Goal: Obtain resource: Download file/media

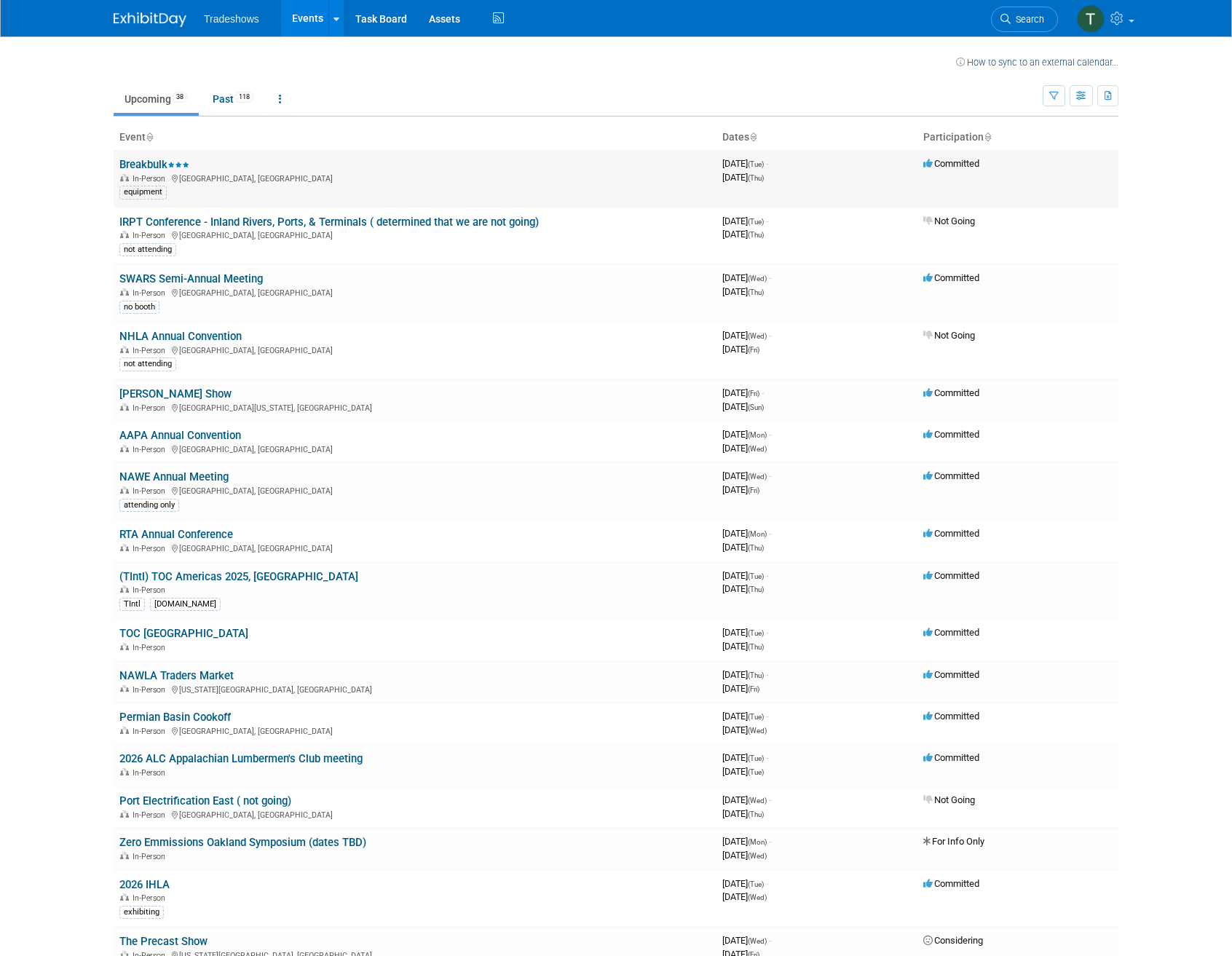
click at [151, 162] on link "Breakbulk" at bounding box center [154, 164] width 70 height 13
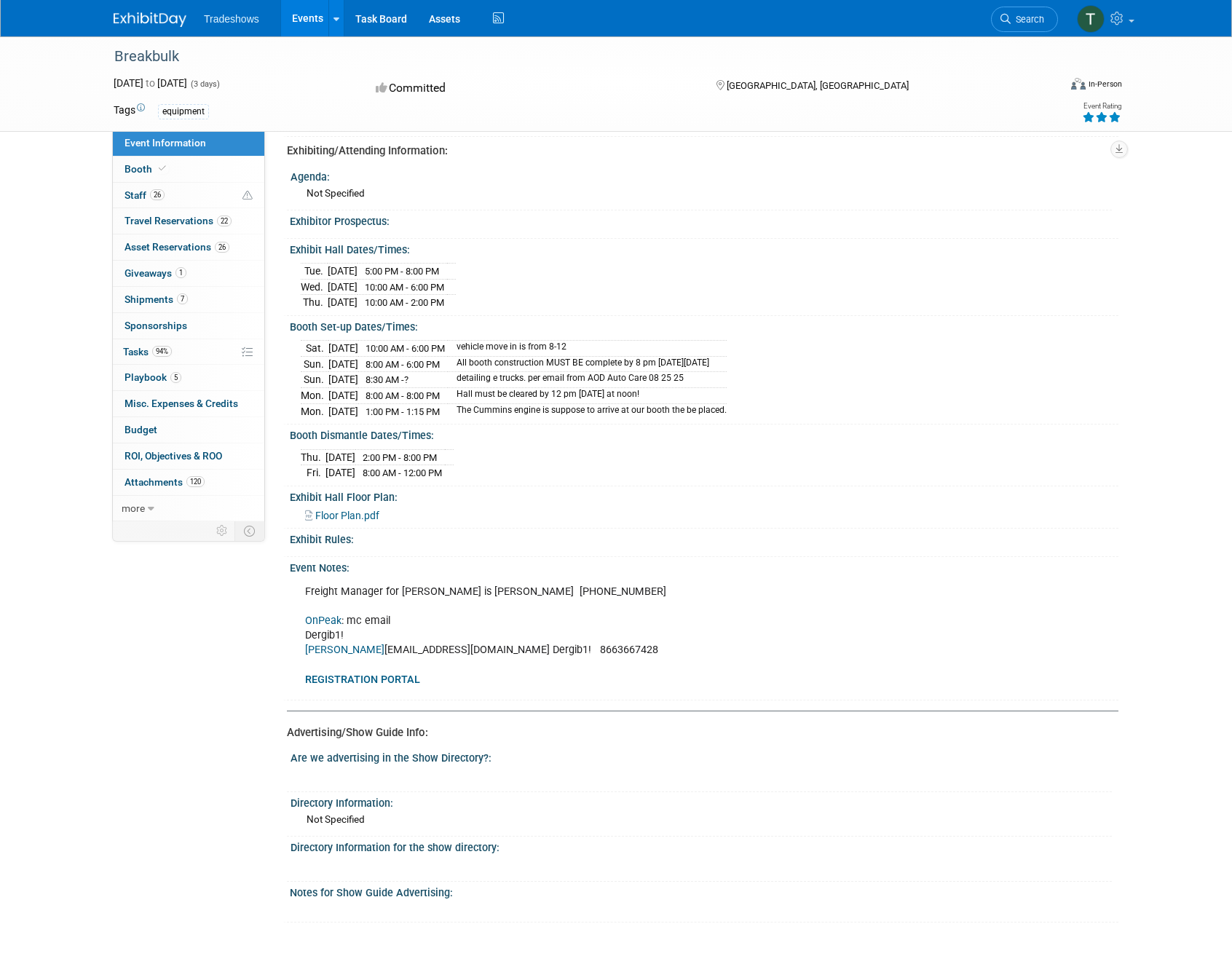
scroll to position [510, 0]
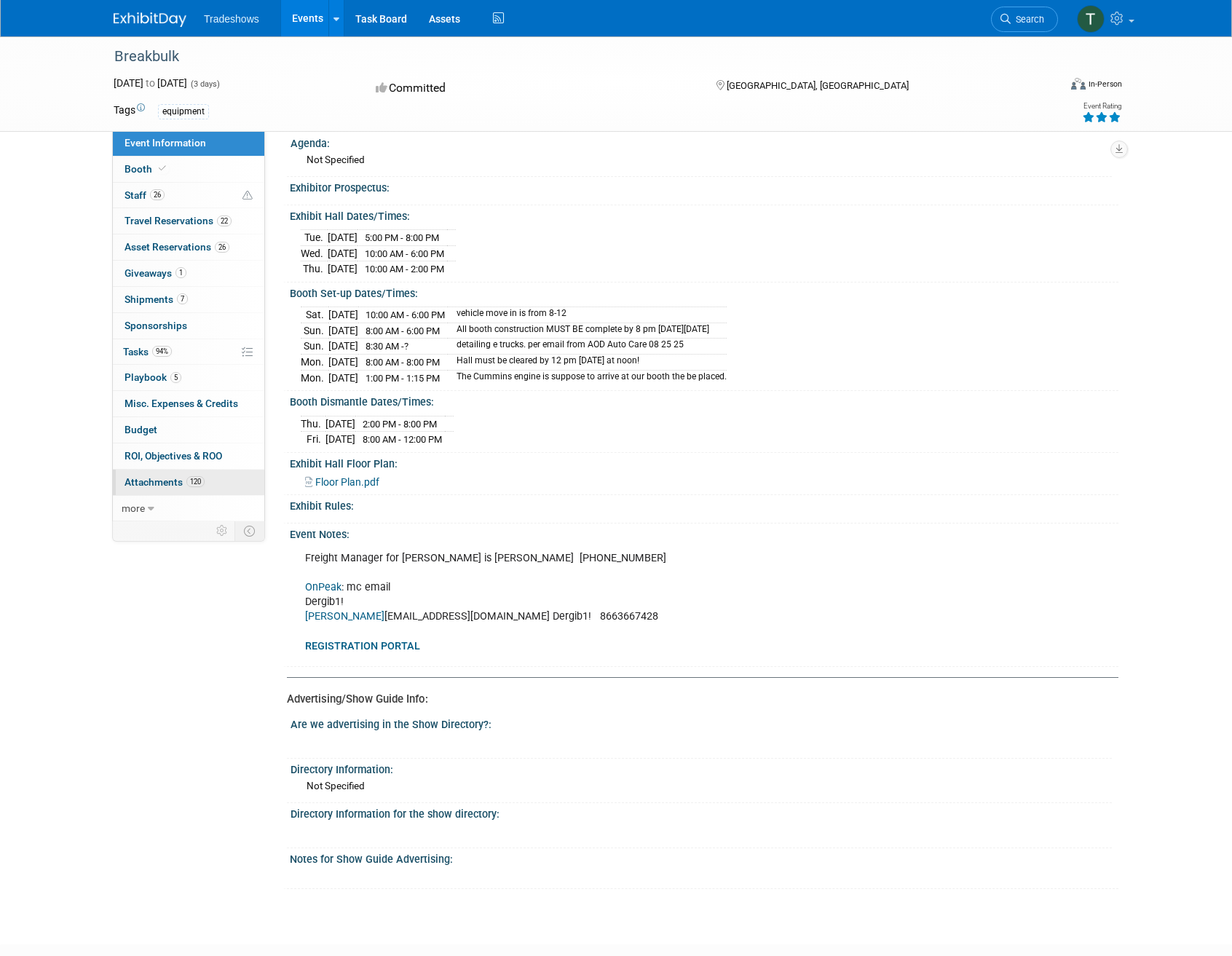
click at [165, 479] on span "Attachments 120" at bounding box center [165, 482] width 80 height 12
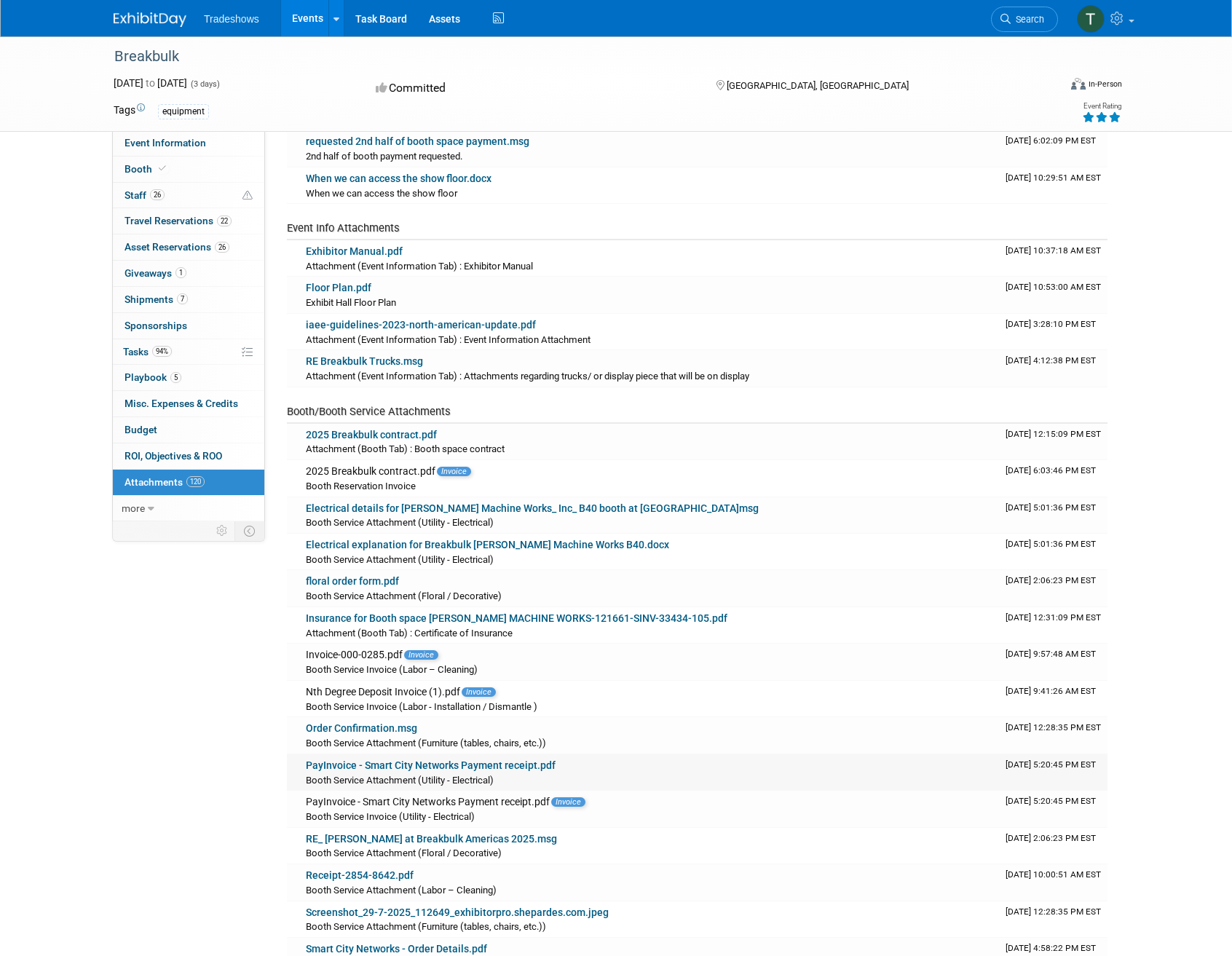
scroll to position [291, 0]
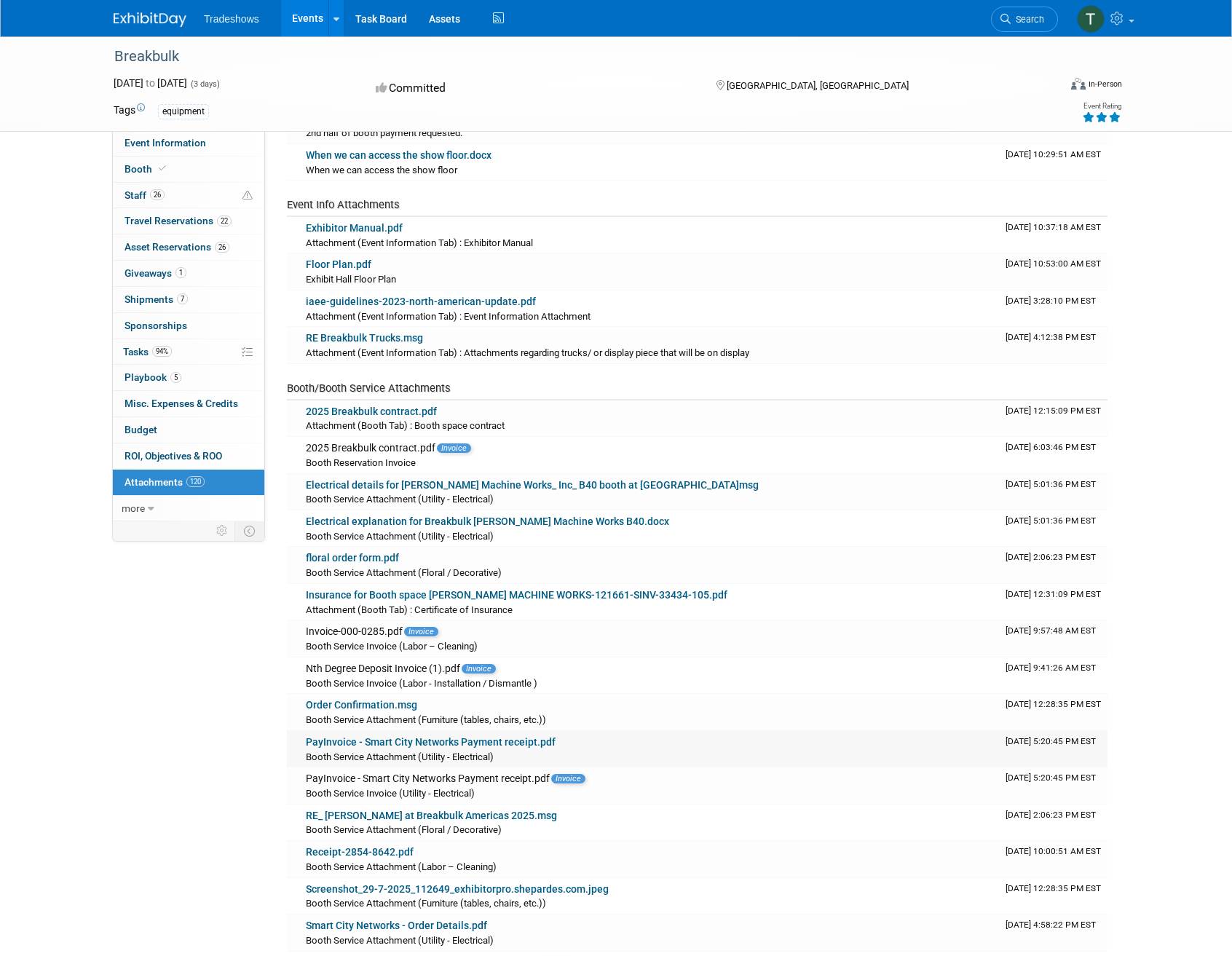
click at [458, 736] on link "PayInvoice - Smart City Networks Payment receipt.pdf" at bounding box center [430, 742] width 250 height 12
click at [381, 846] on link "Receipt-2854-8642.pdf" at bounding box center [359, 851] width 108 height 12
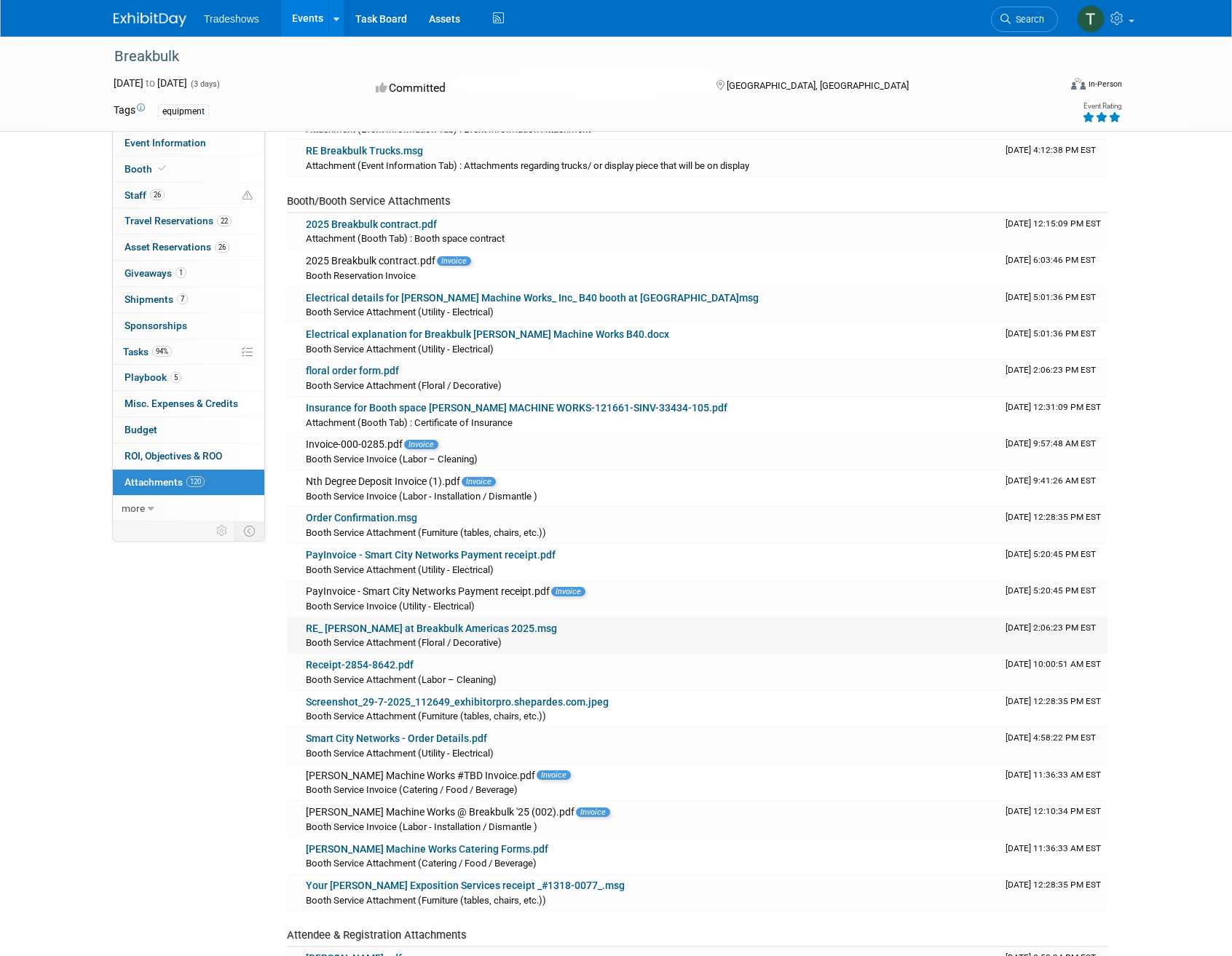
scroll to position [510, 0]
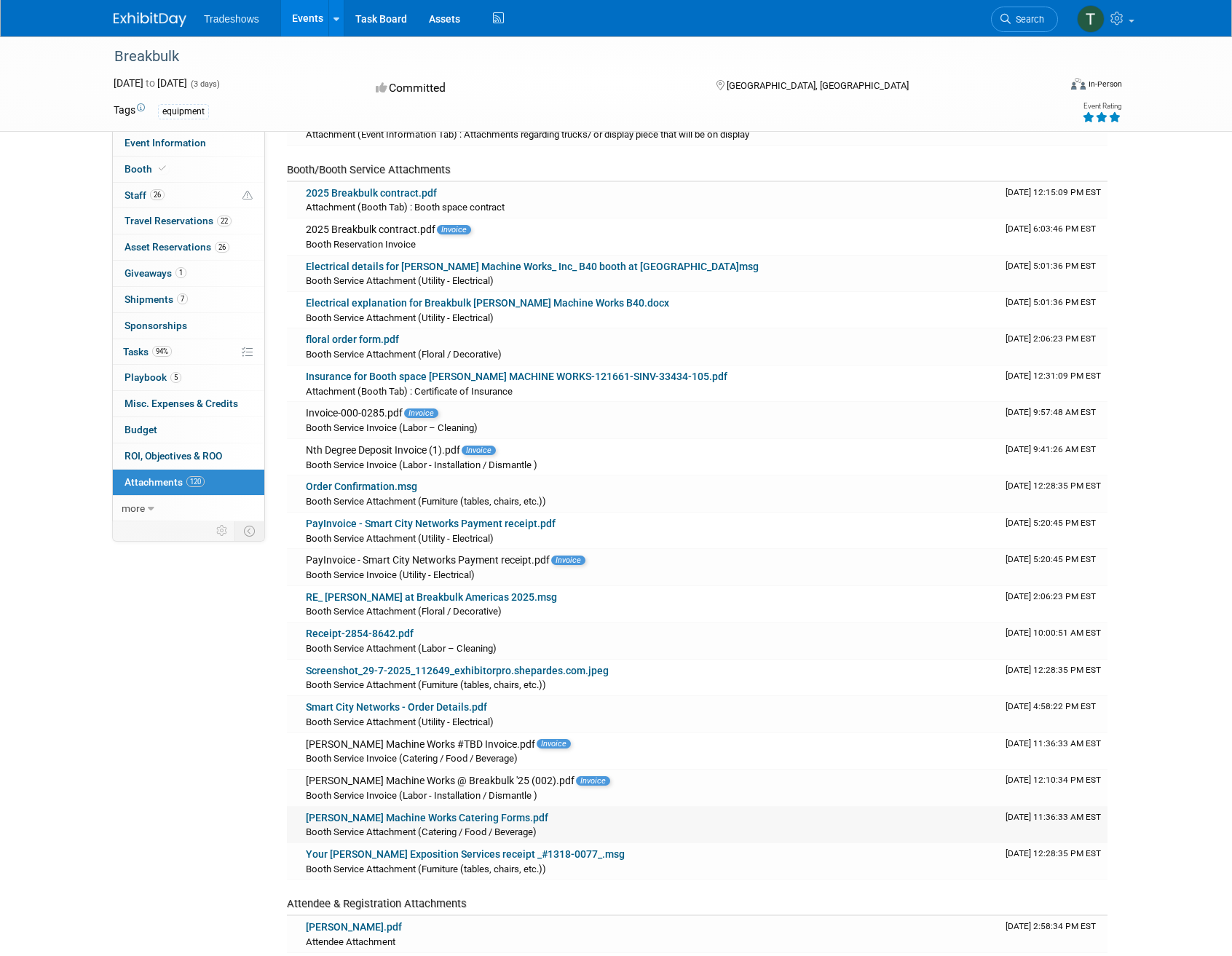
click at [471, 812] on link "Taylor Machine Works Catering Forms.pdf" at bounding box center [427, 817] width 243 height 12
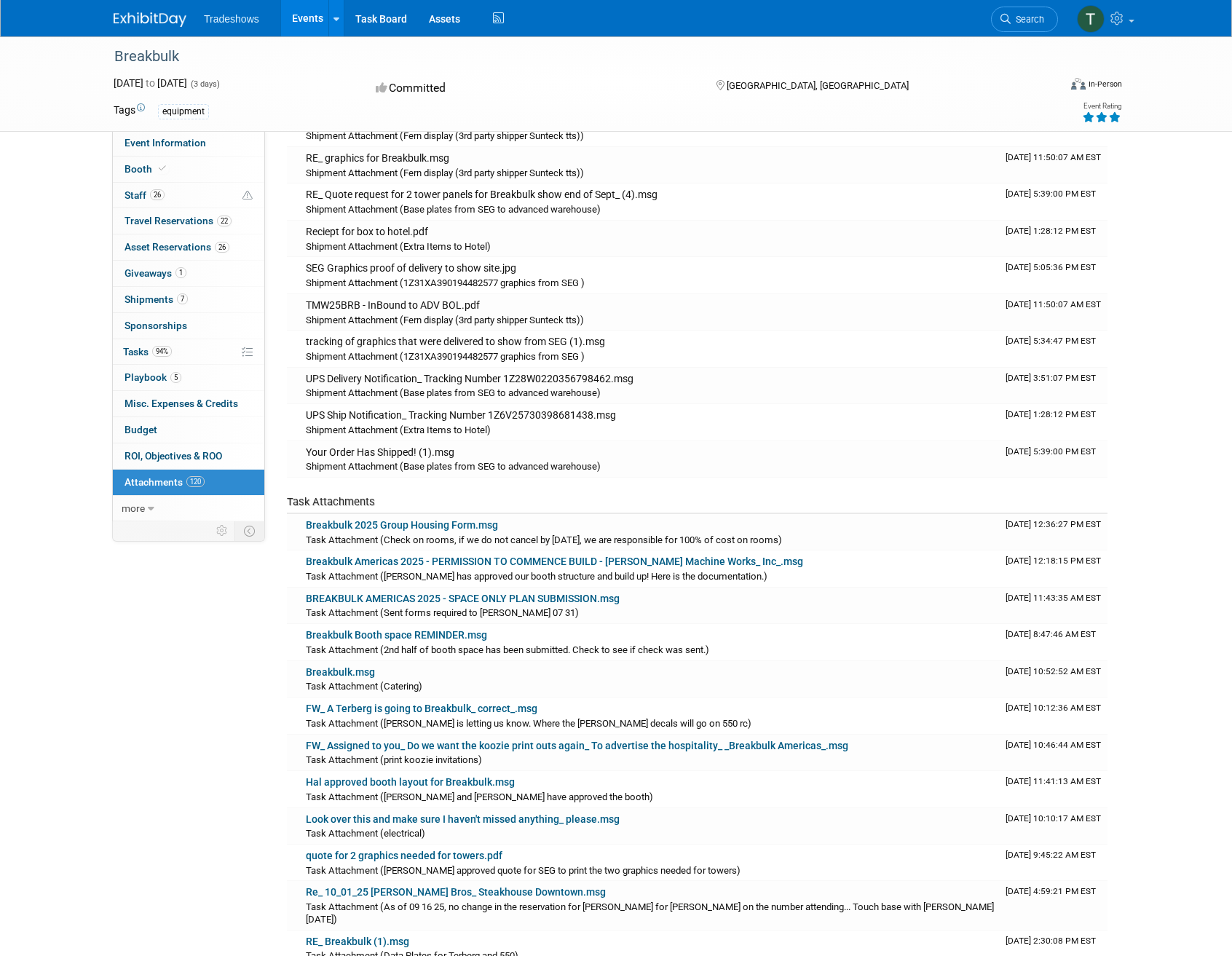
scroll to position [3276, 0]
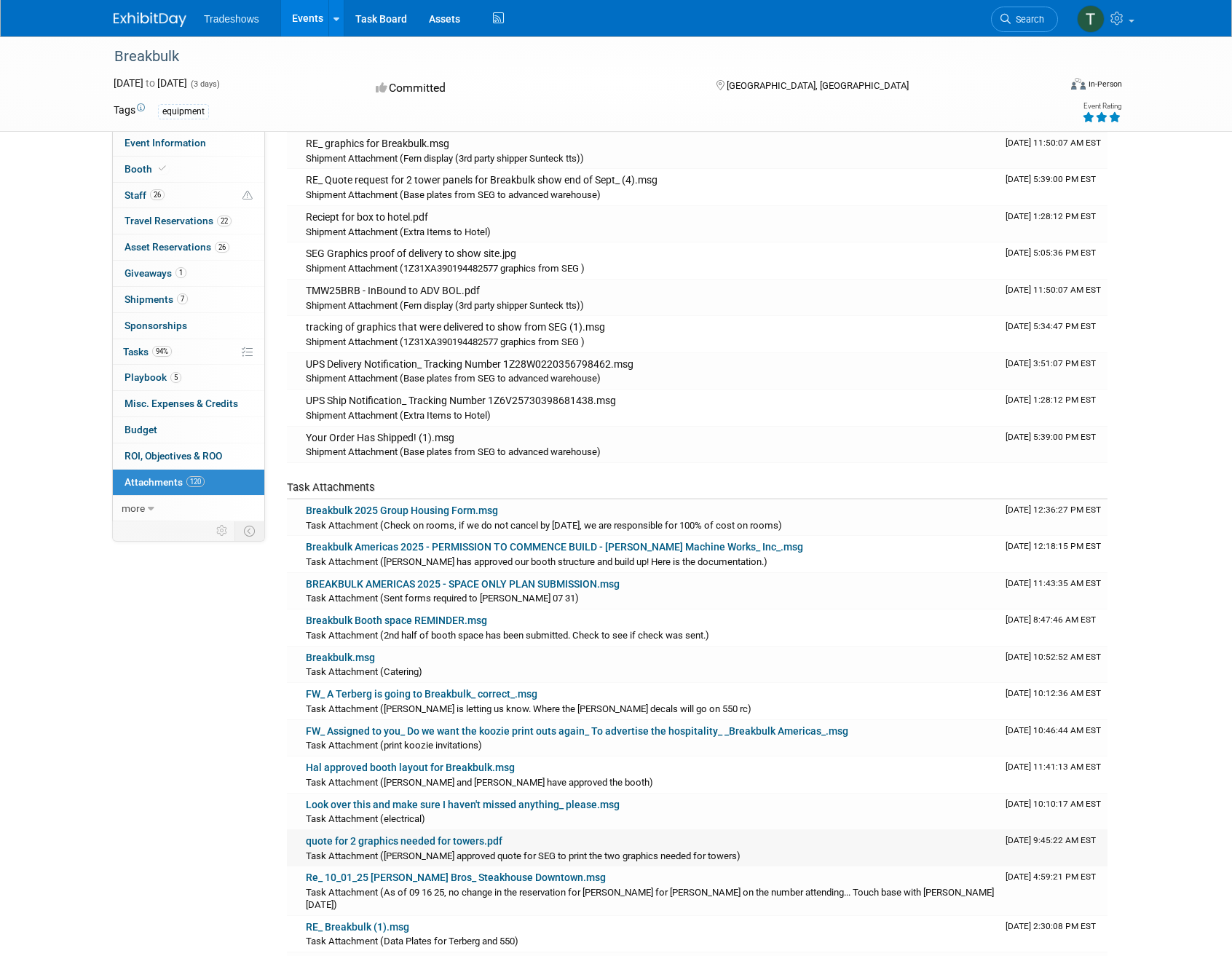
click at [374, 835] on link "quote for 2 graphics needed for towers.pdf" at bounding box center [404, 840] width 196 height 12
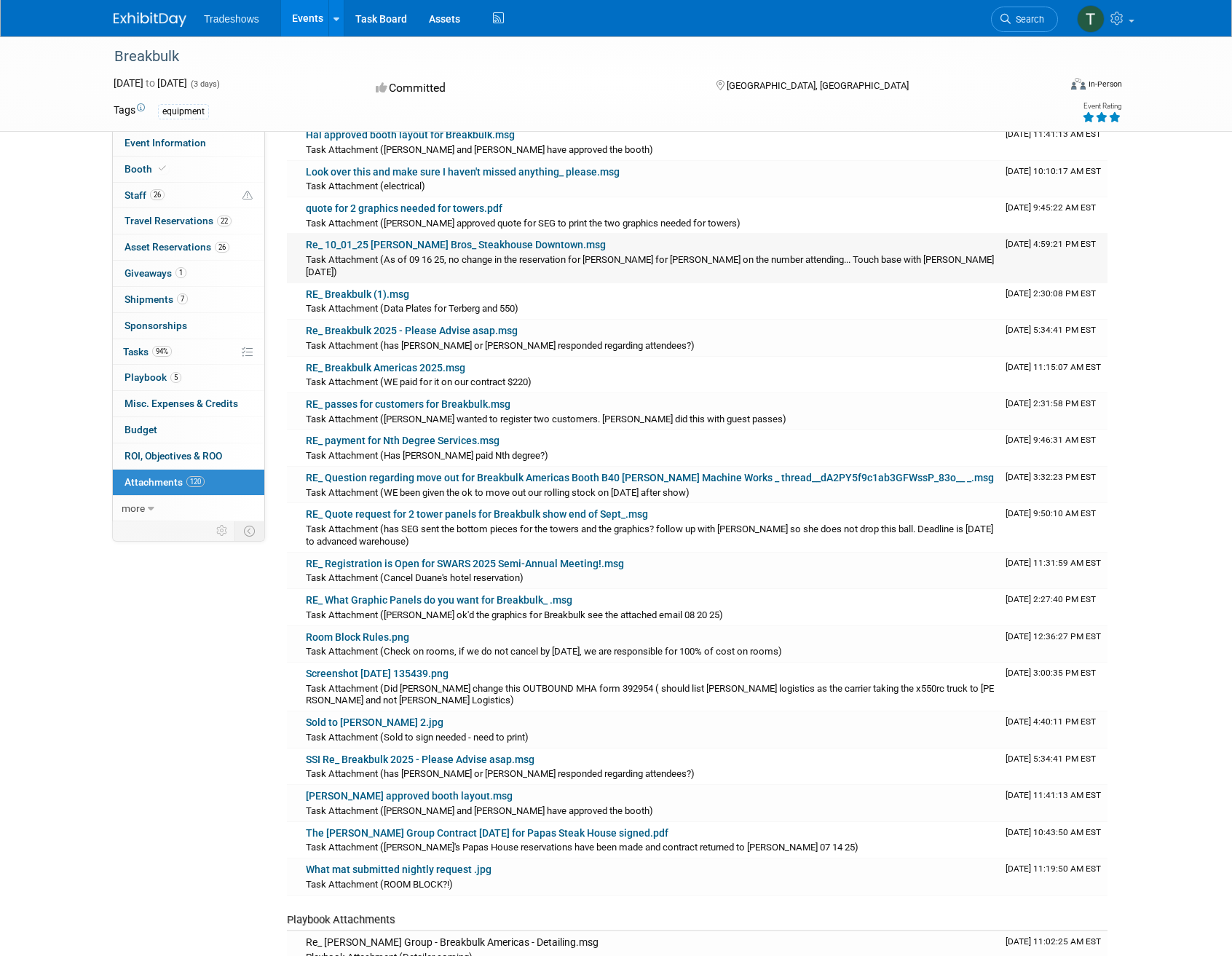
scroll to position [3931, 0]
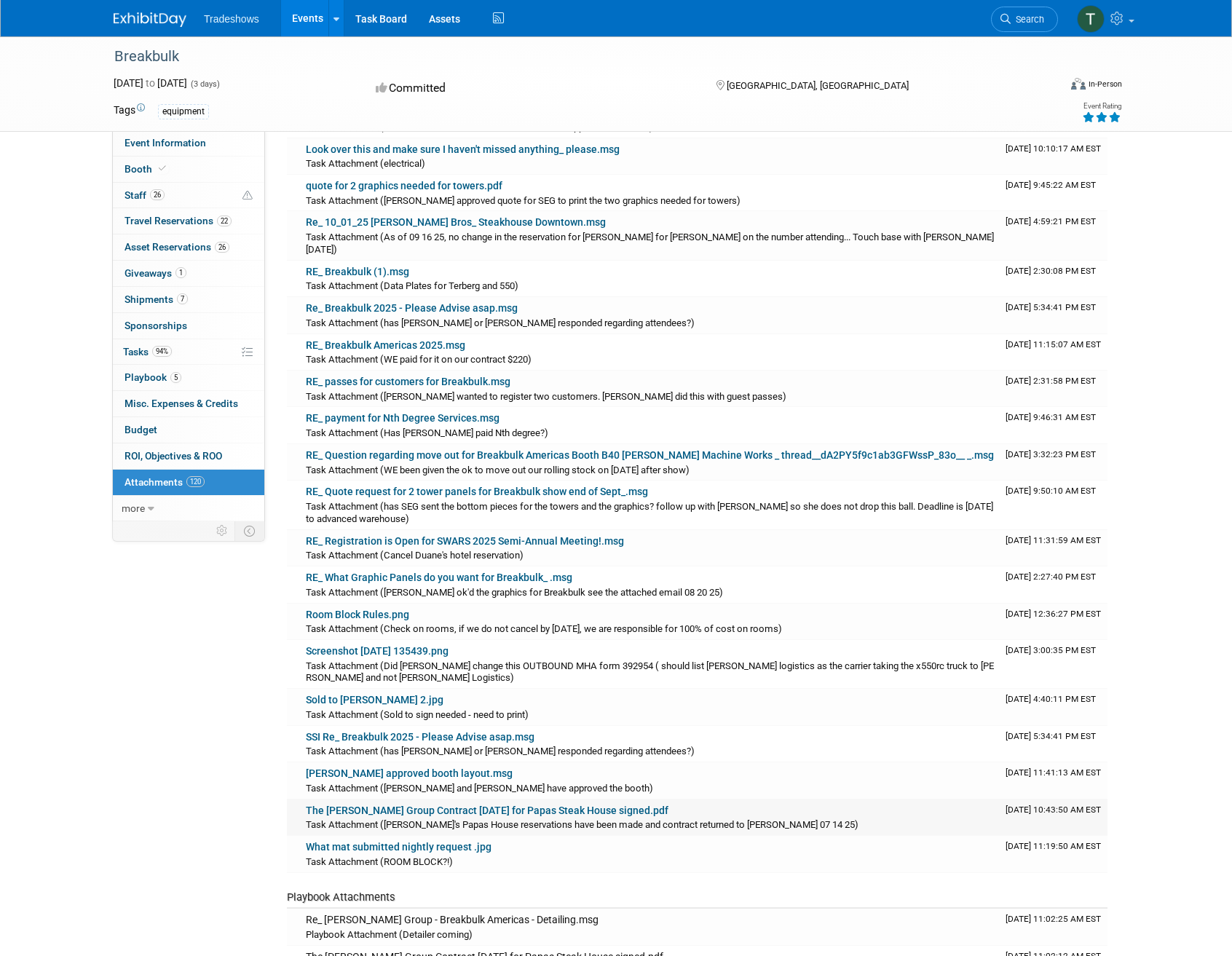
click at [571, 805] on link "The Taylor Group Contract 10.01.25 for Papas Steak House signed.pdf" at bounding box center [487, 810] width 363 height 12
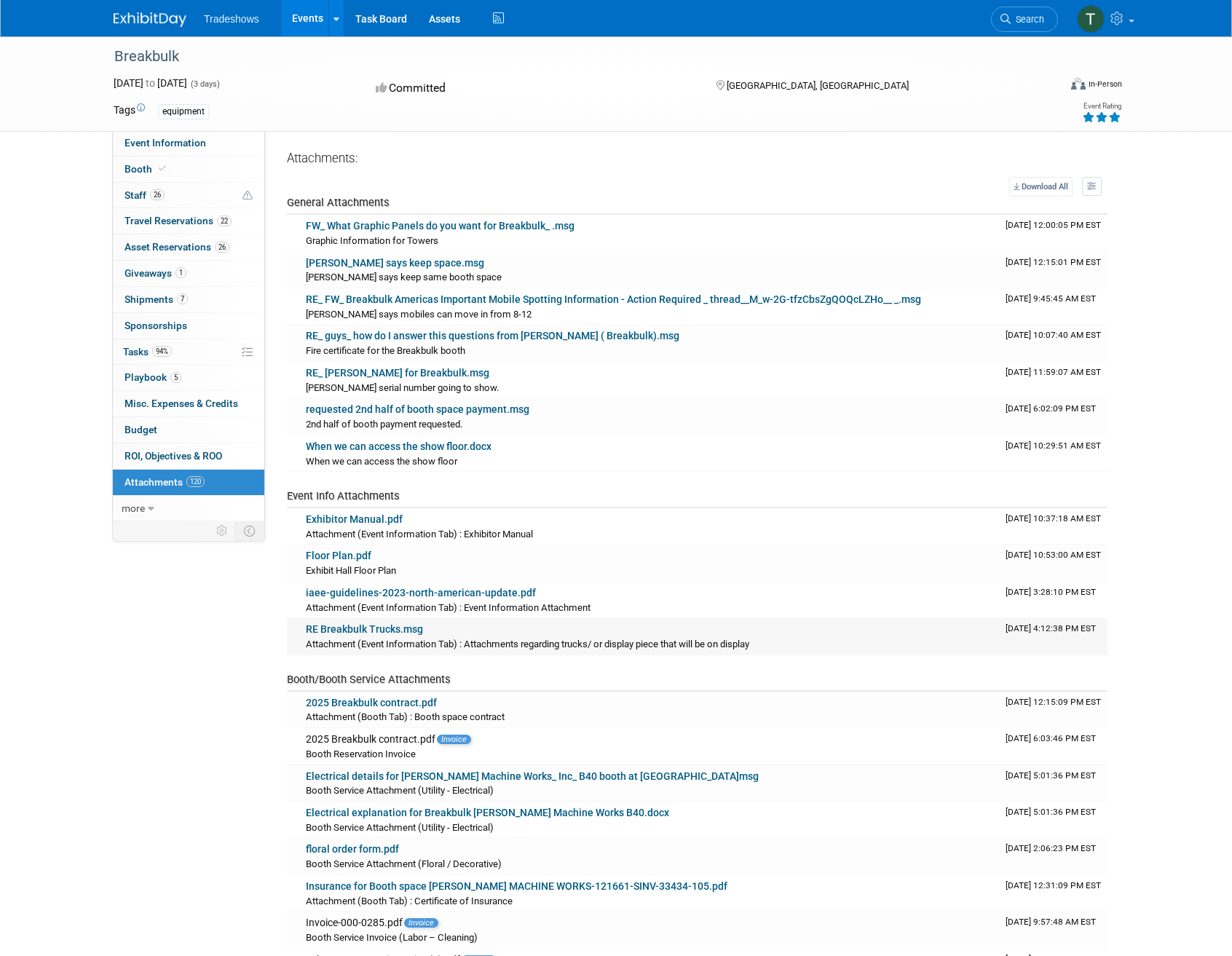
scroll to position [73, 0]
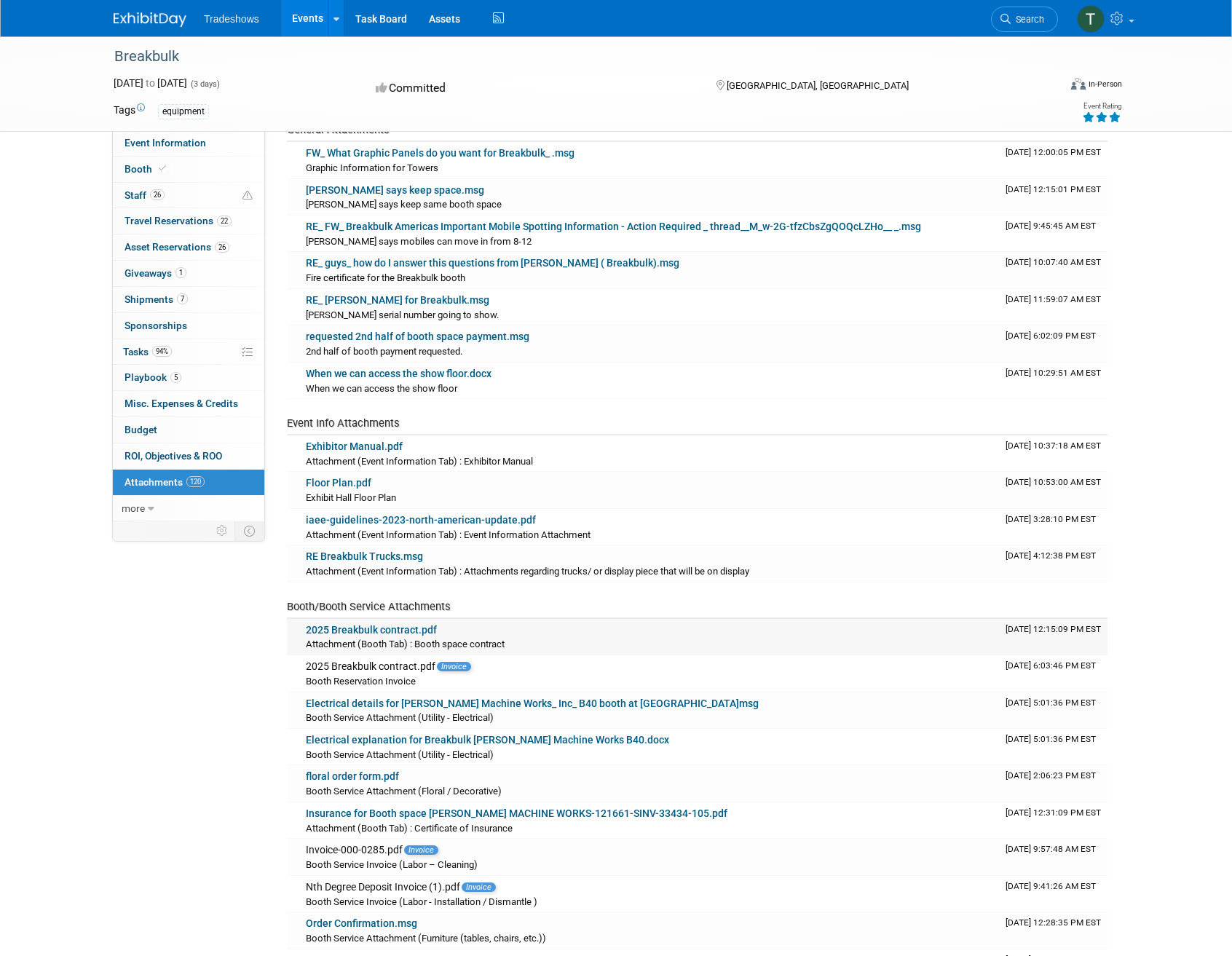
click at [352, 627] on link "2025 Breakbulk contract.pdf" at bounding box center [371, 630] width 131 height 12
click at [367, 776] on link "floral order form.pdf" at bounding box center [352, 776] width 93 height 12
click at [550, 739] on link "Electrical explanation for Breakbulk Taylor Machine Works B40.docx" at bounding box center [487, 739] width 363 height 12
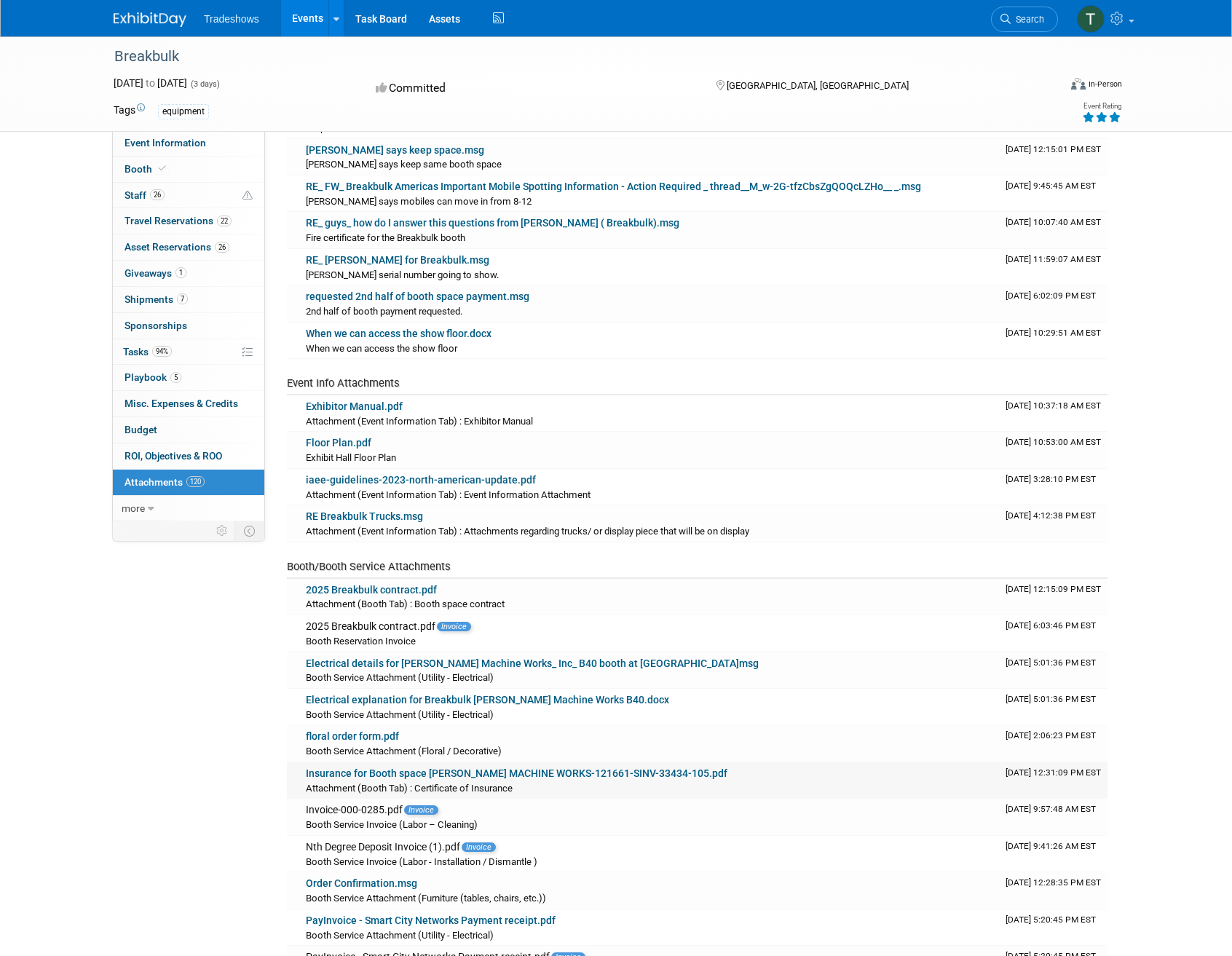
scroll to position [146, 0]
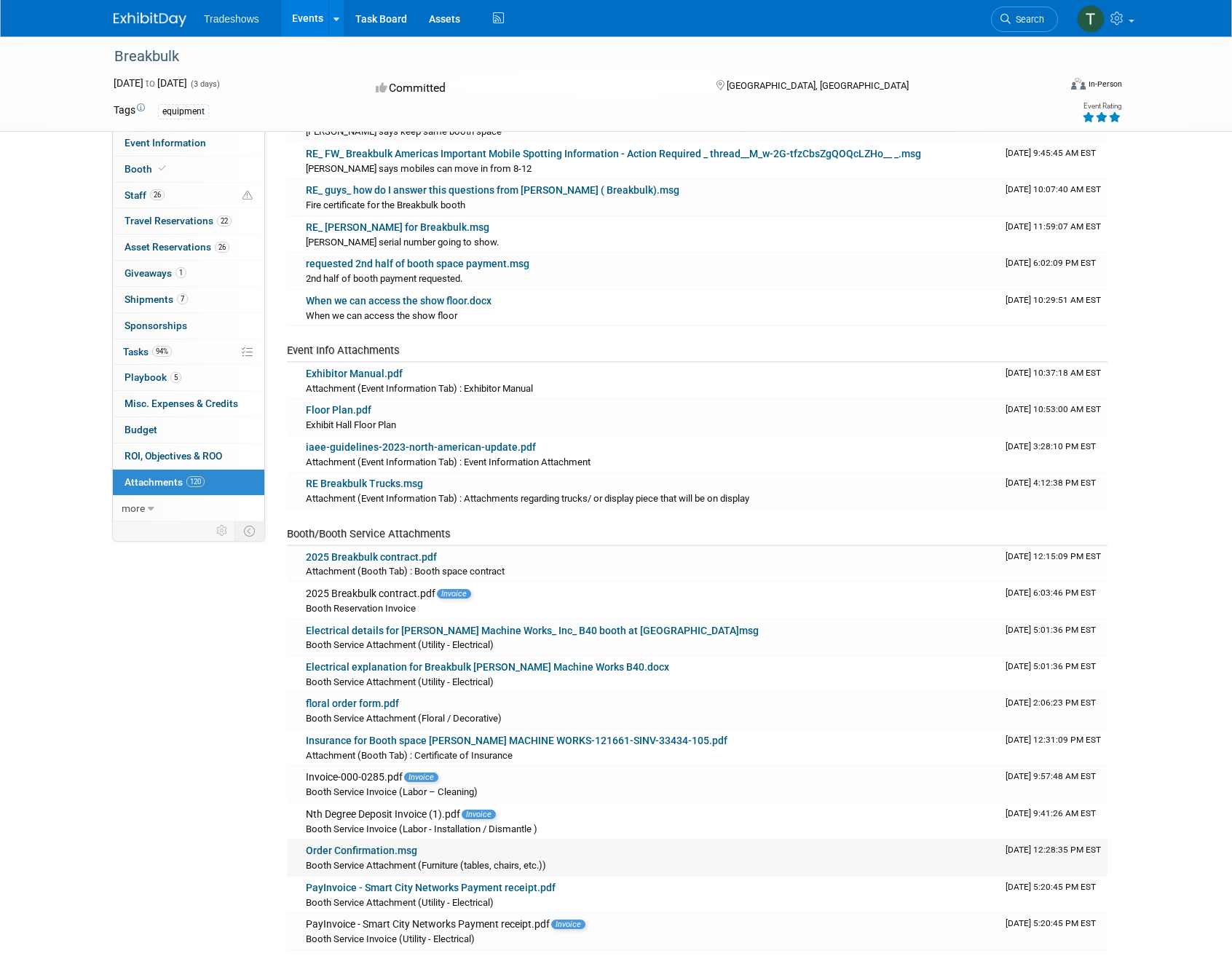
click at [350, 846] on link "Order Confirmation.msg" at bounding box center [361, 850] width 111 height 12
